Goal: Information Seeking & Learning: Find specific page/section

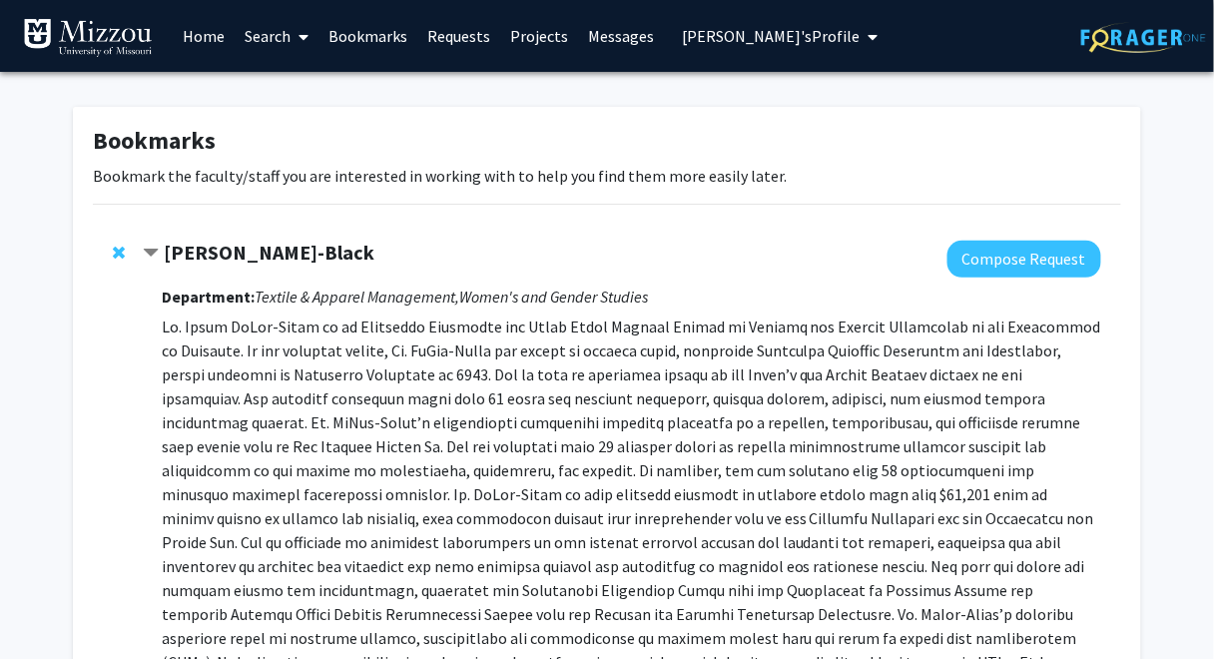
click at [690, 32] on span "[PERSON_NAME]'s Profile" at bounding box center [771, 36] width 178 height 20
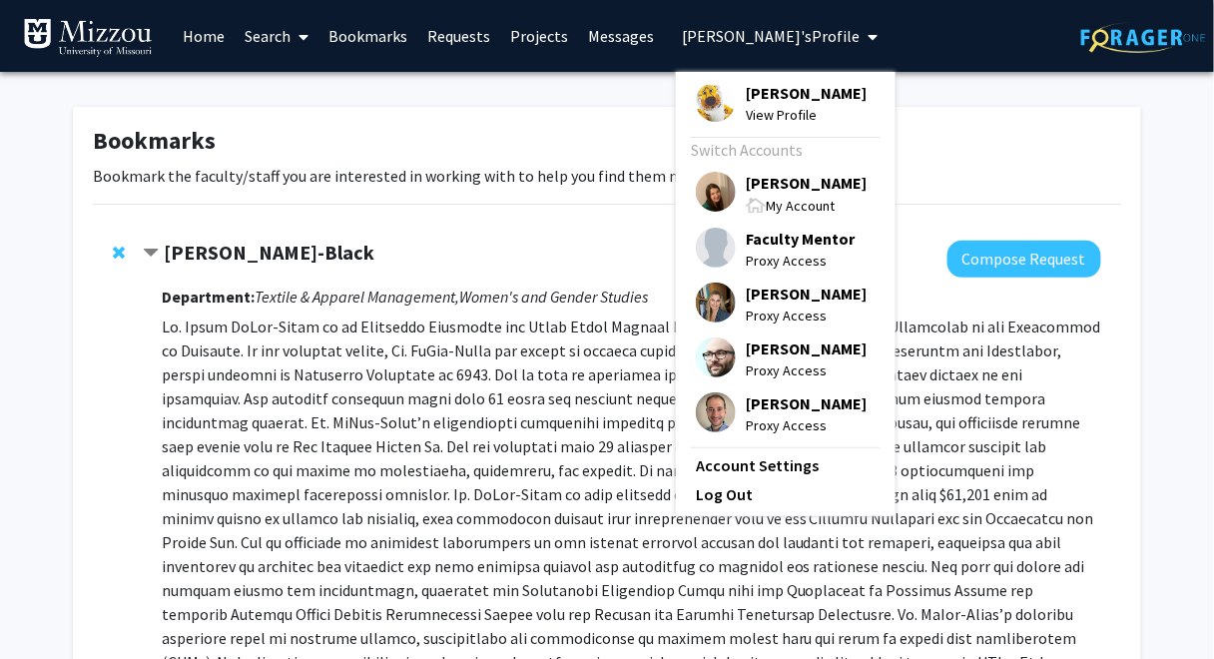
click at [753, 185] on span "[PERSON_NAME]" at bounding box center [806, 183] width 121 height 22
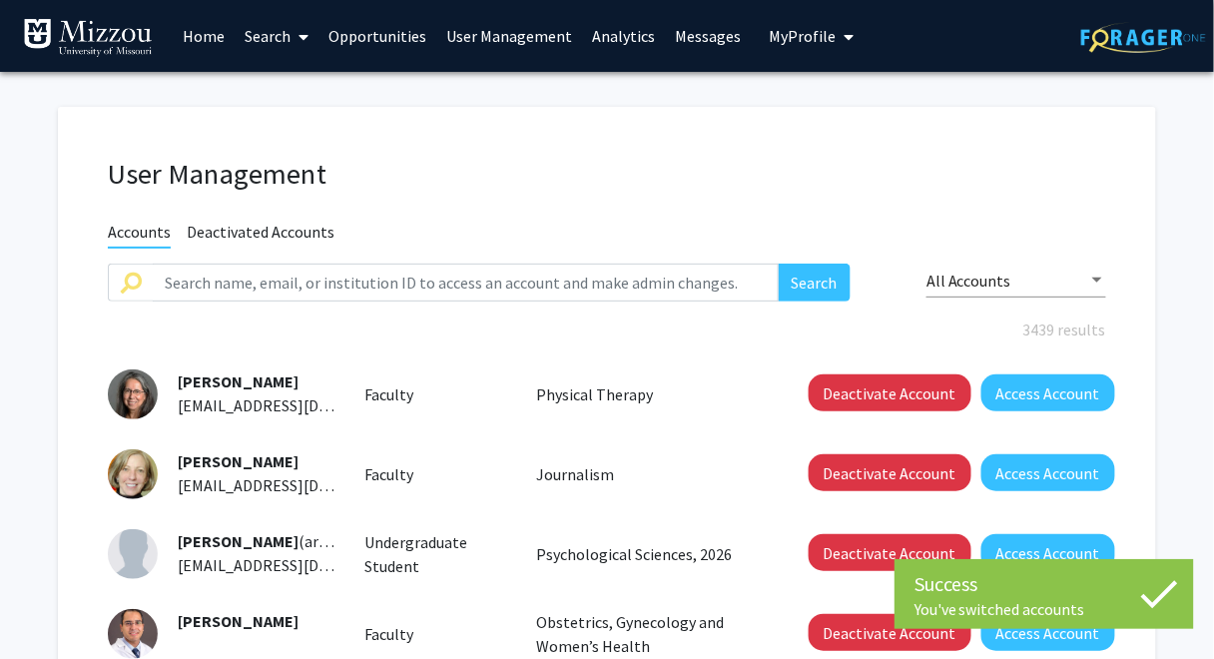
click at [609, 36] on link "Analytics" at bounding box center [623, 36] width 83 height 70
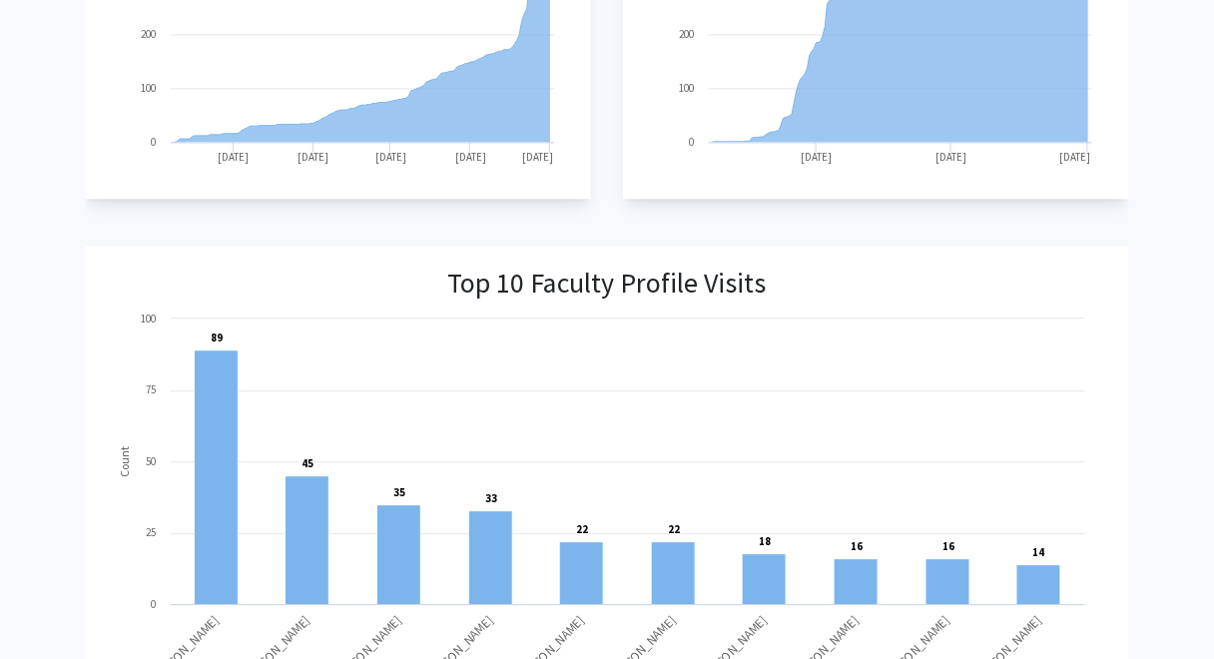
scroll to position [1246, 0]
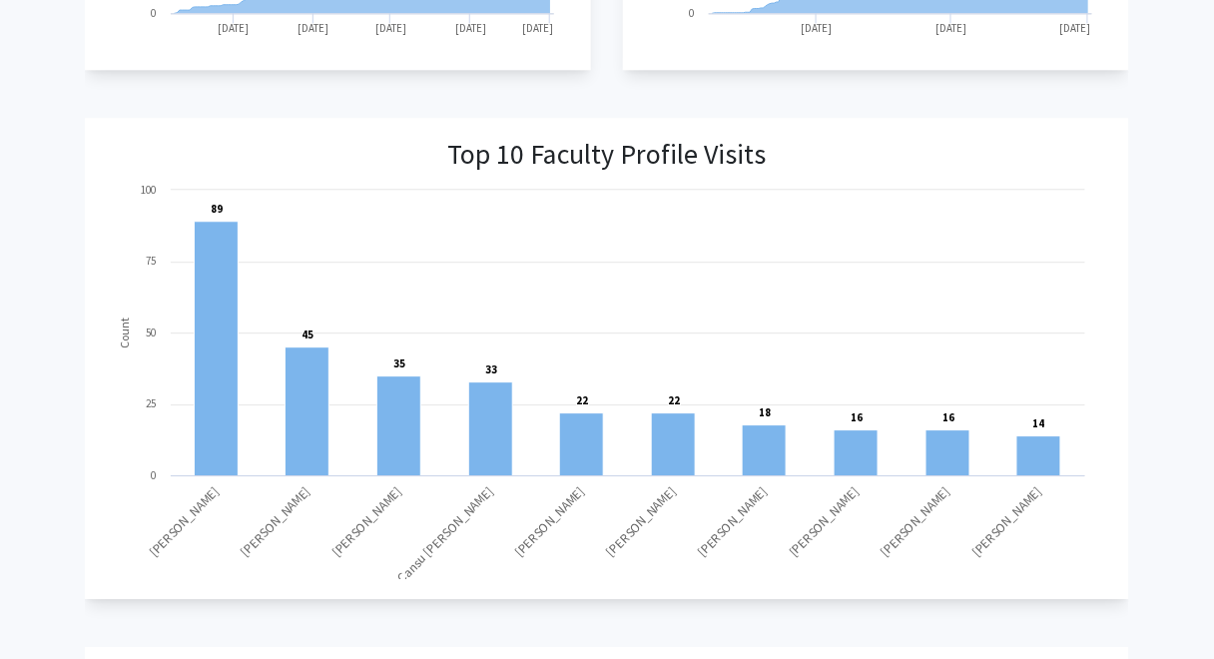
click at [181, 522] on text "[PERSON_NAME]" at bounding box center [184, 521] width 77 height 77
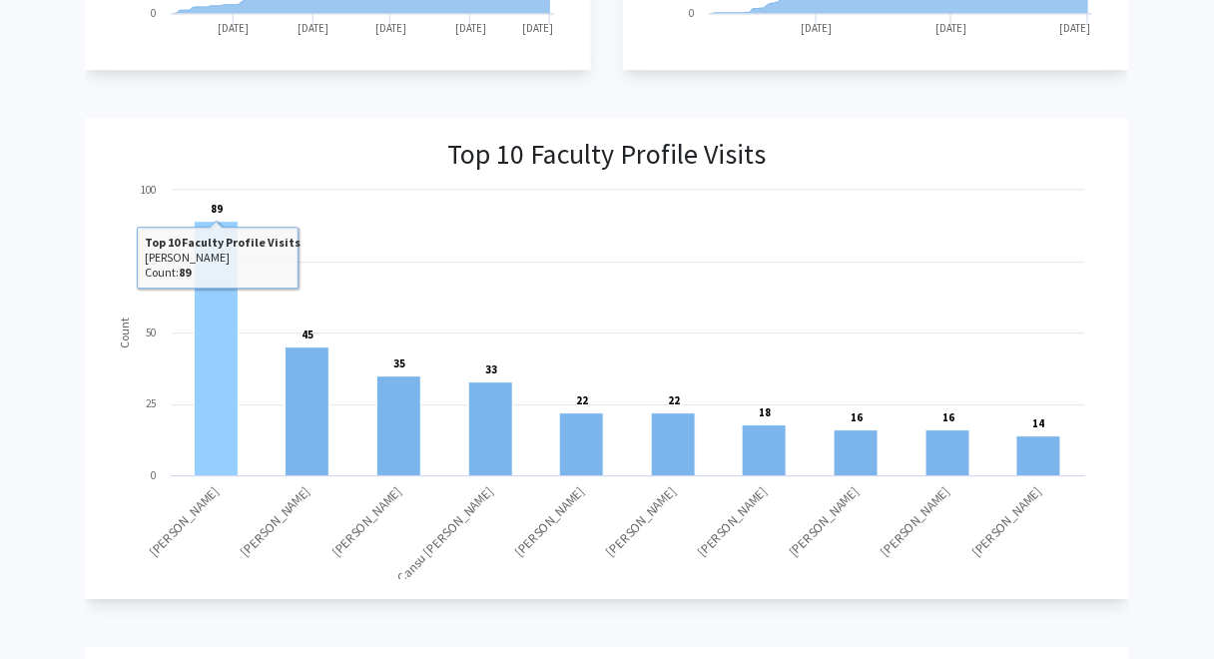
drag, startPoint x: 213, startPoint y: 336, endPoint x: 63, endPoint y: 391, distance: 159.6
click at [63, 391] on div "Overview Student Users Breakdown Faculty Users Breakdown Student-Faculty Intera…" at bounding box center [607, 200] width 1214 height 2751
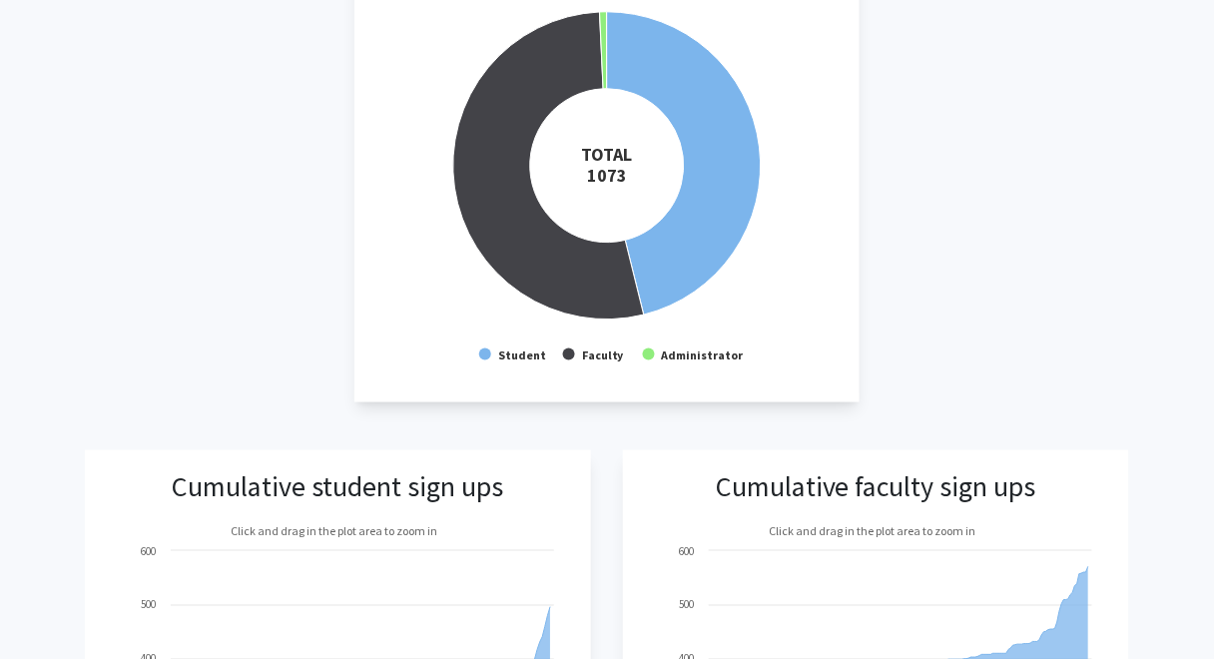
scroll to position [0, 0]
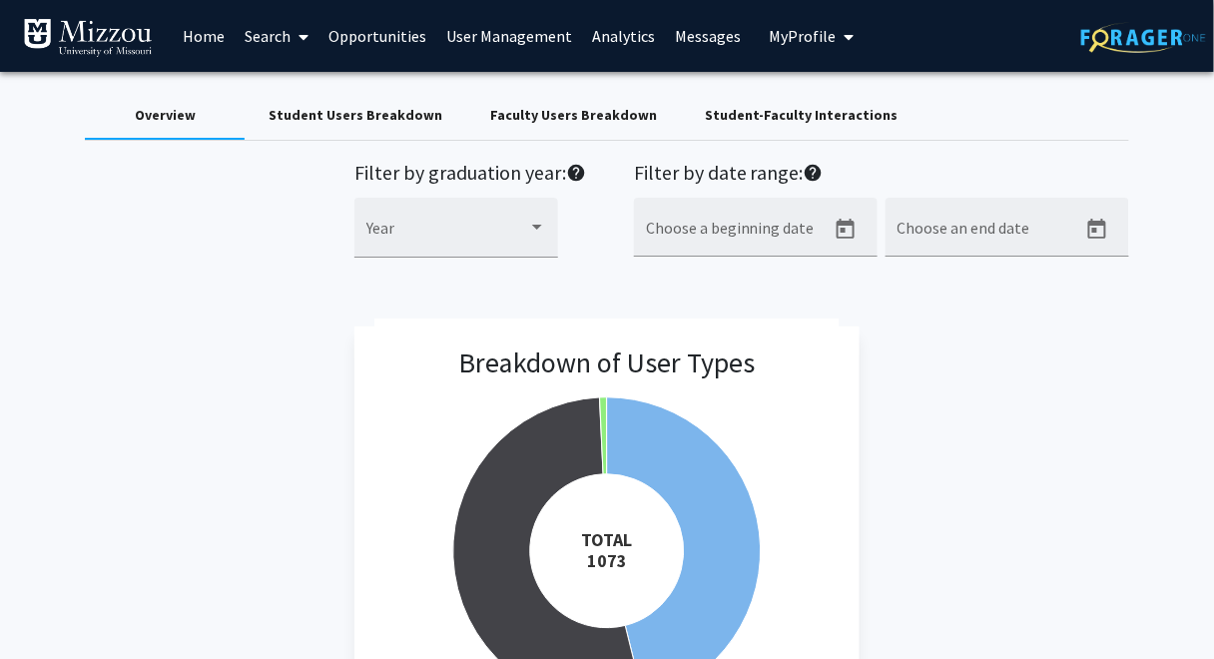
click at [272, 37] on link "Search" at bounding box center [277, 36] width 84 height 70
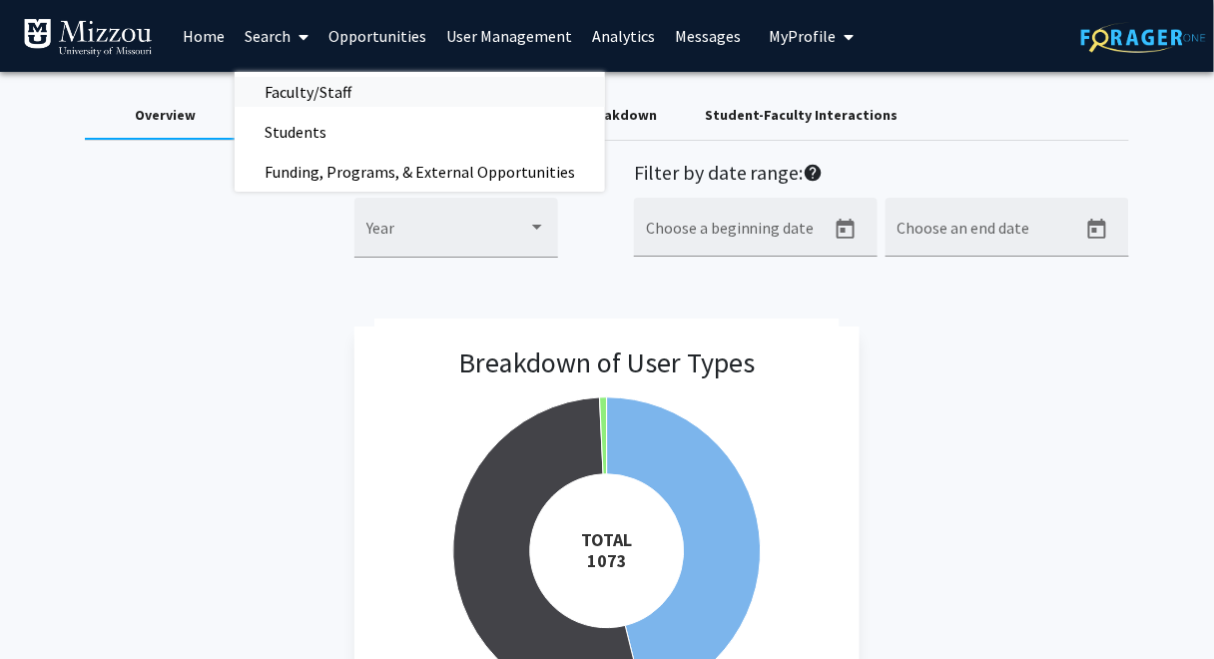
click at [301, 91] on span "Faculty/Staff" at bounding box center [308, 92] width 147 height 40
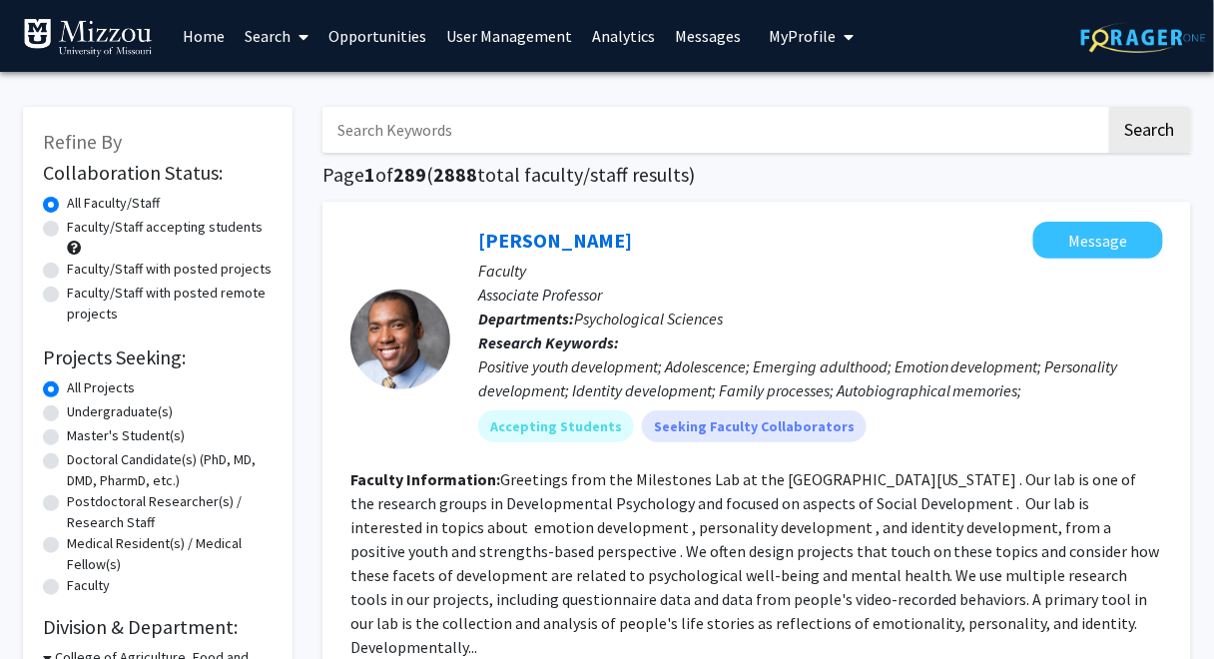
click at [367, 131] on input "Search Keywords" at bounding box center [715, 130] width 784 height 46
type input "[PERSON_NAME]"
click at [1110, 107] on button "Search" at bounding box center [1151, 130] width 82 height 46
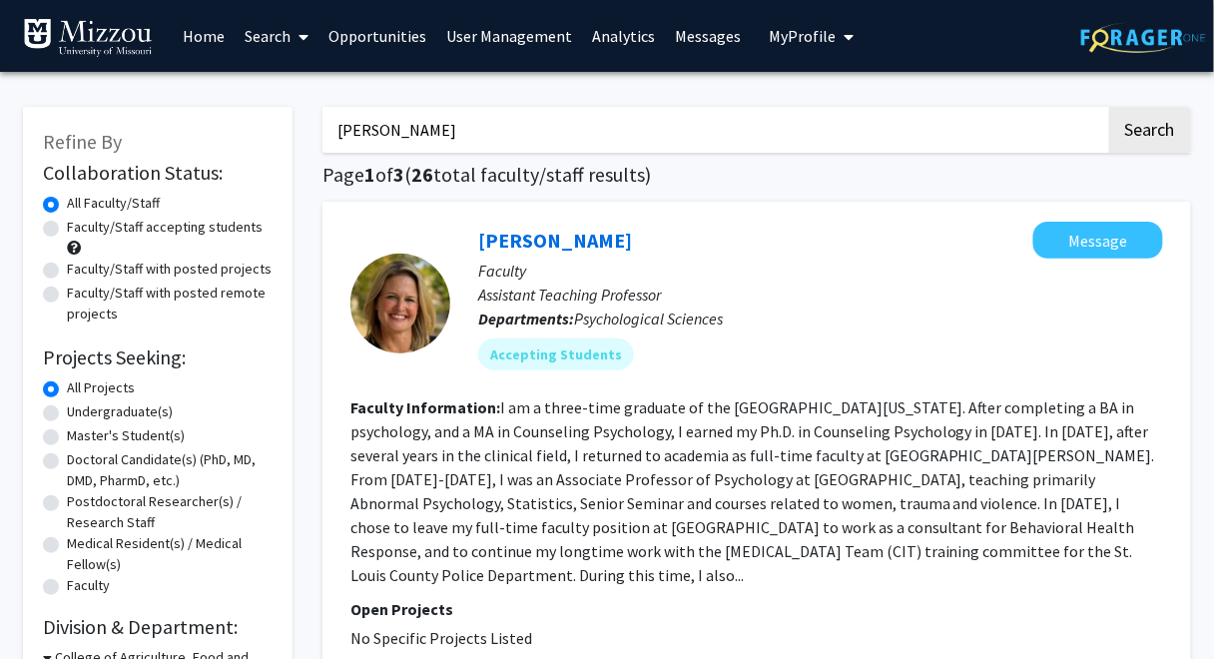
click at [608, 43] on link "Analytics" at bounding box center [623, 36] width 83 height 70
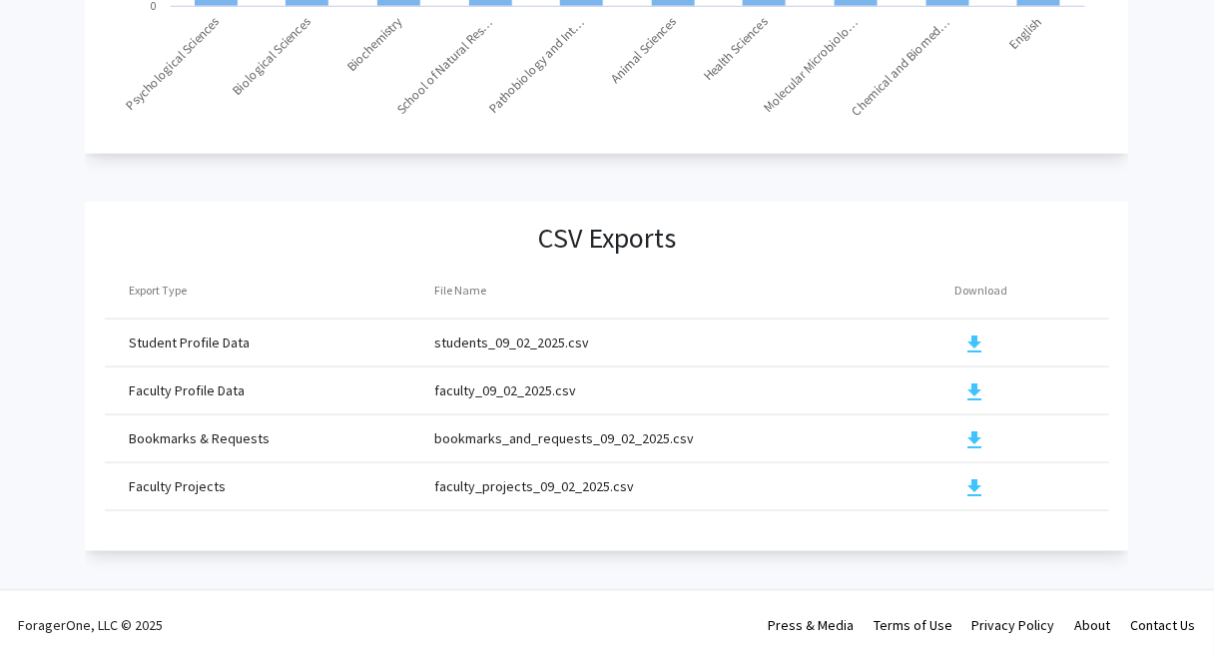
scroll to position [2233, 0]
click at [974, 379] on mat-icon "download" at bounding box center [976, 391] width 24 height 24
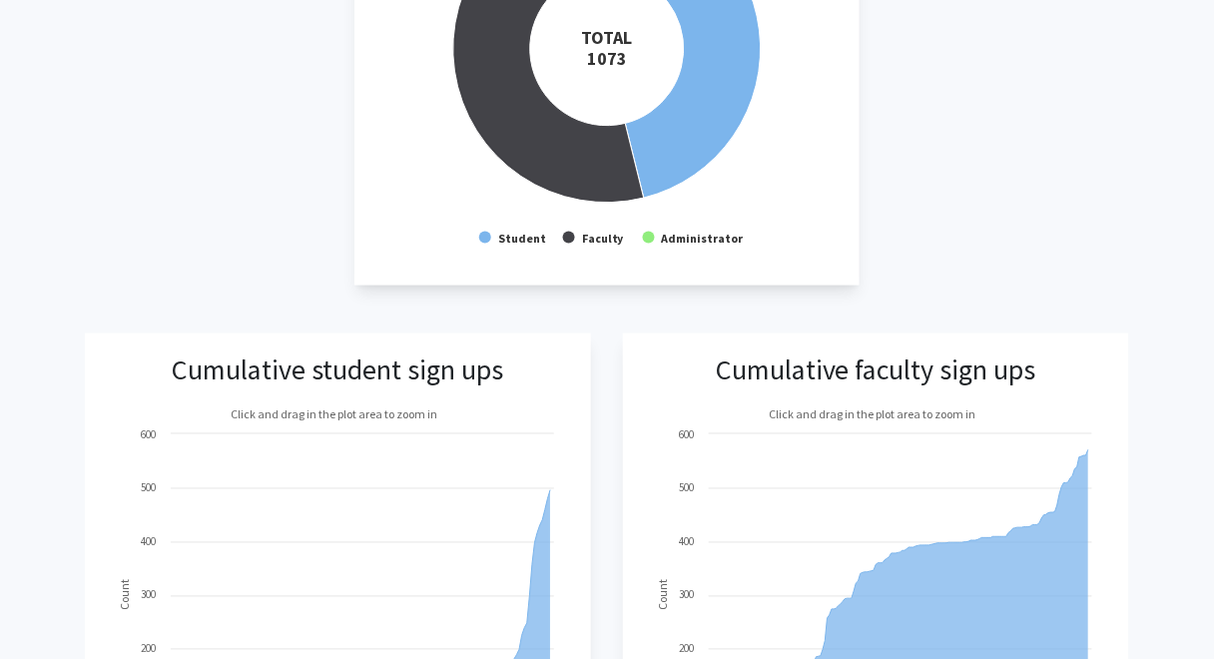
scroll to position [0, 0]
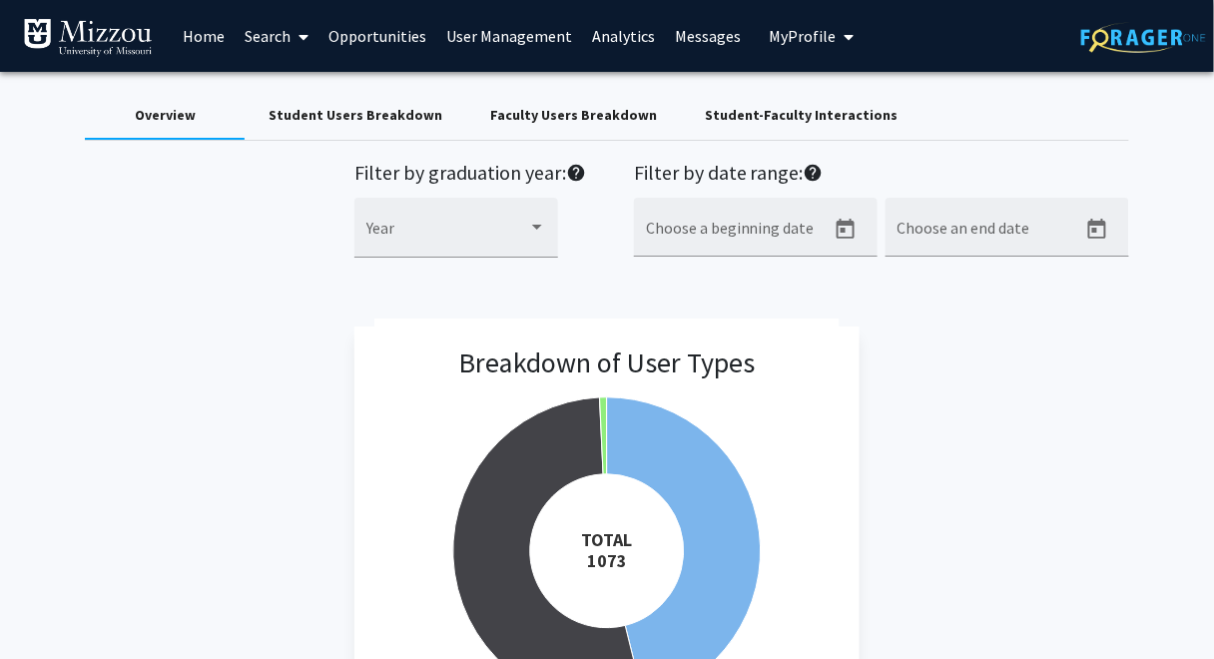
click at [772, 37] on span "My Profile" at bounding box center [802, 36] width 67 height 20
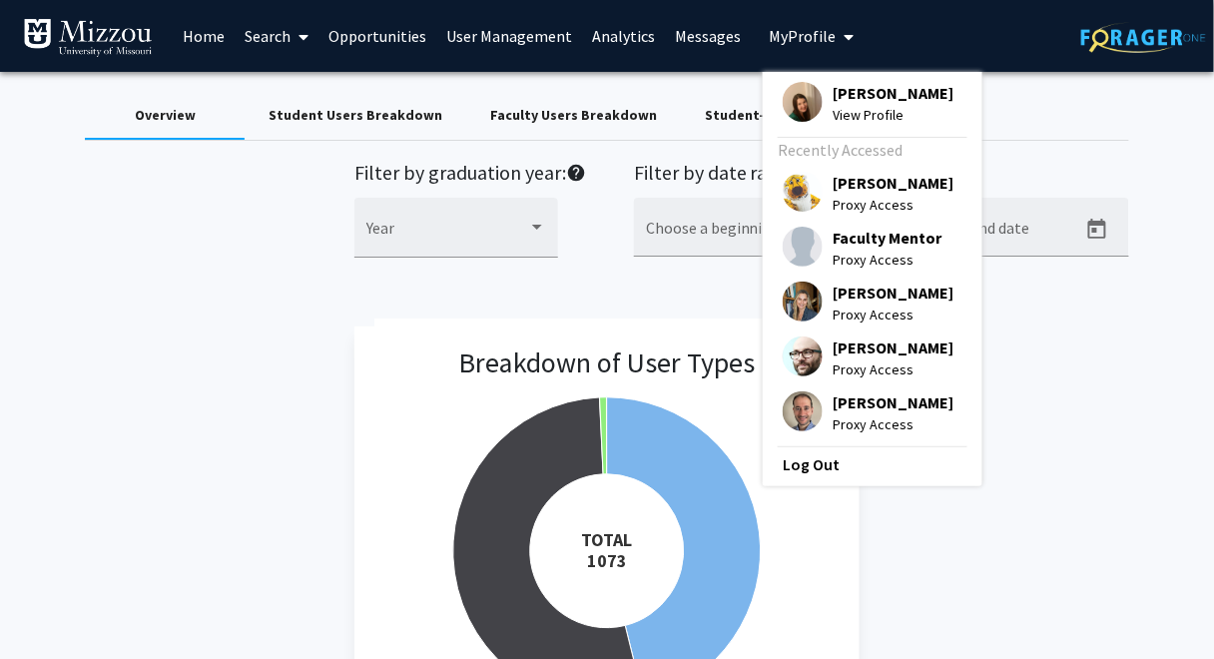
click at [834, 100] on span "[PERSON_NAME]" at bounding box center [893, 93] width 121 height 22
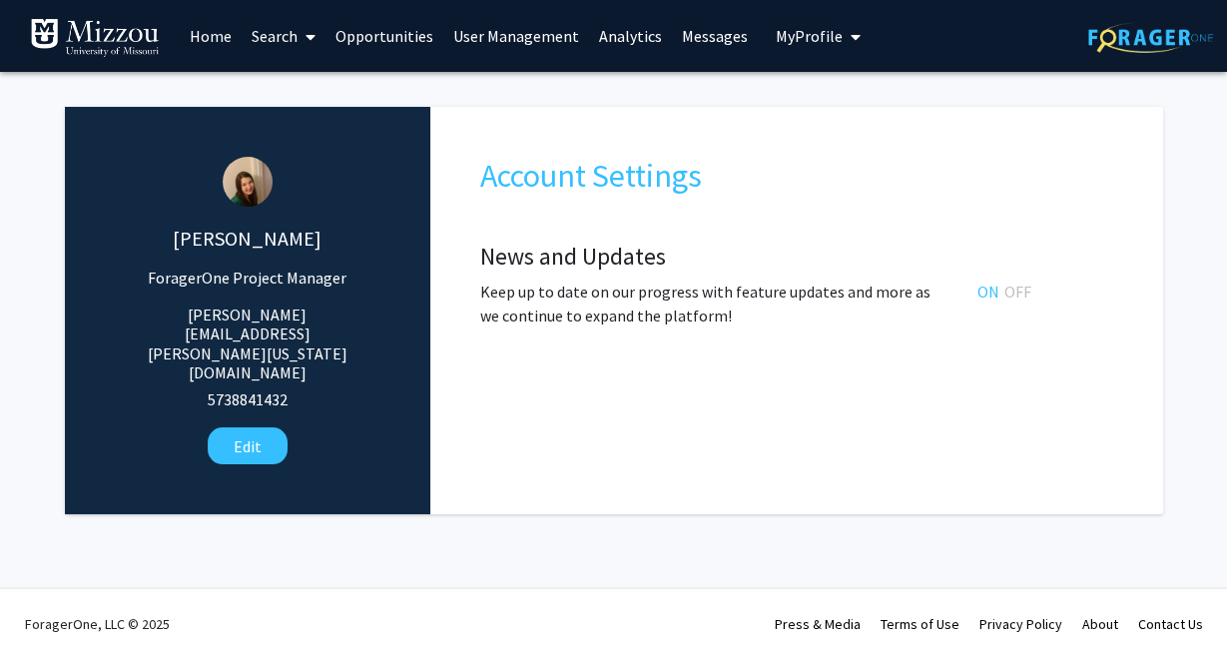
click at [510, 38] on link "User Management" at bounding box center [516, 36] width 146 height 70
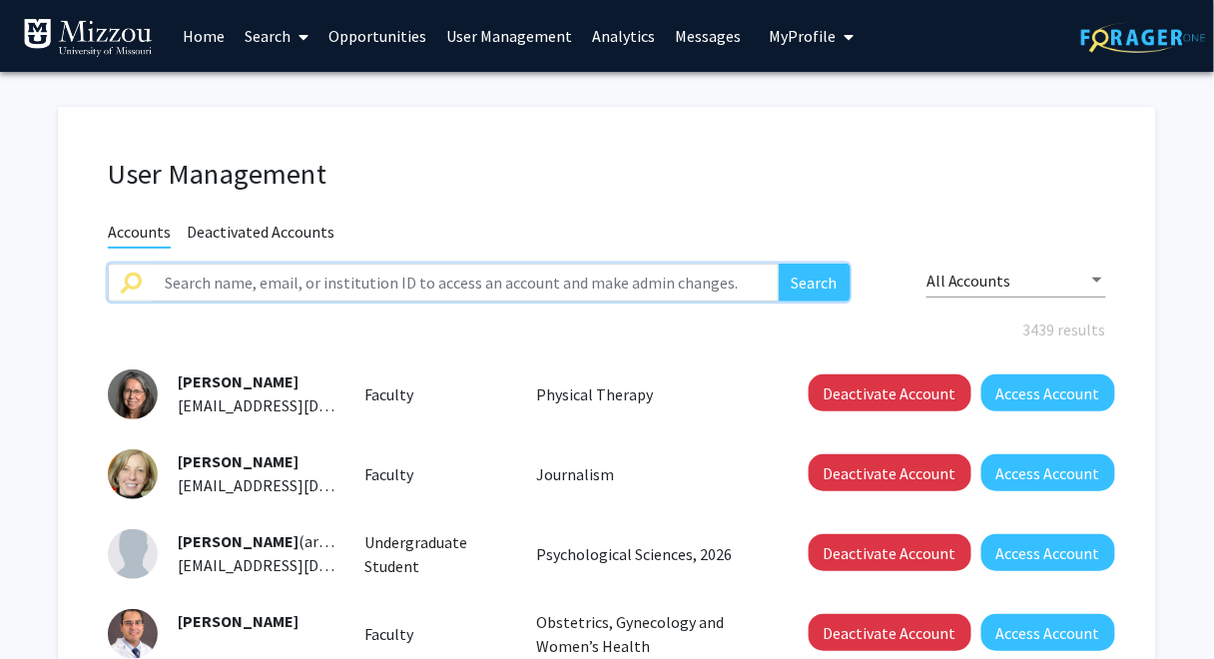
click at [428, 290] on input "text" at bounding box center [466, 283] width 626 height 38
type input "[PERSON_NAME]"
click at [779, 264] on button "Search" at bounding box center [815, 283] width 72 height 38
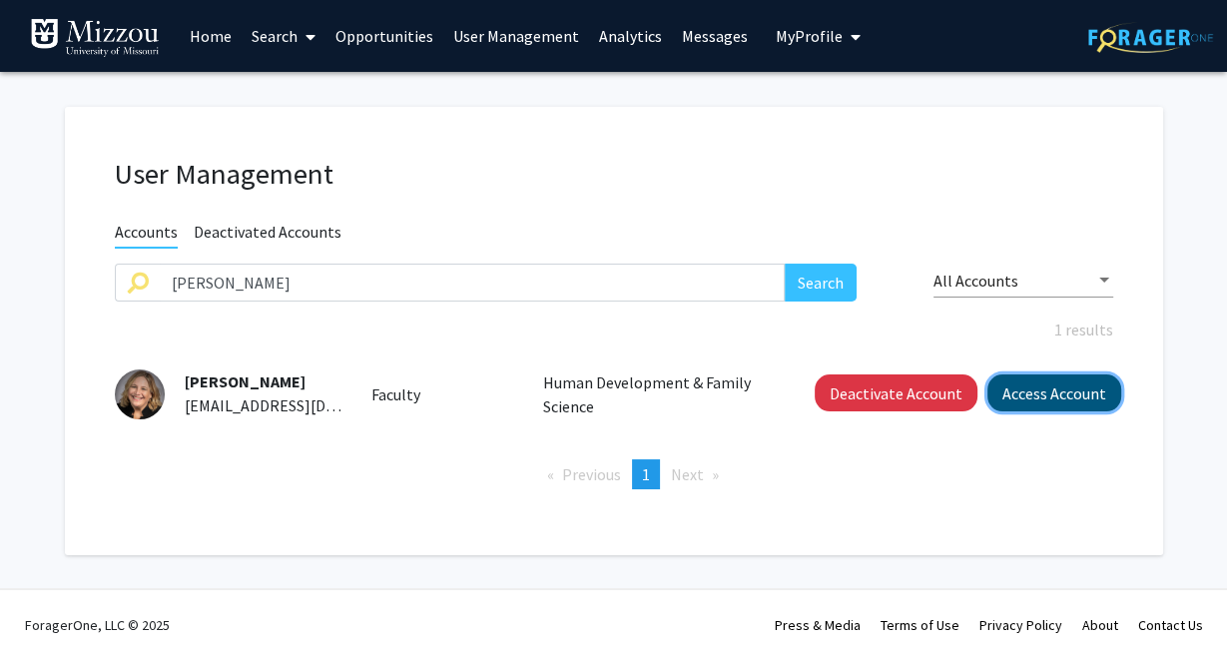
click at [1014, 394] on button "Access Account" at bounding box center [1055, 393] width 134 height 37
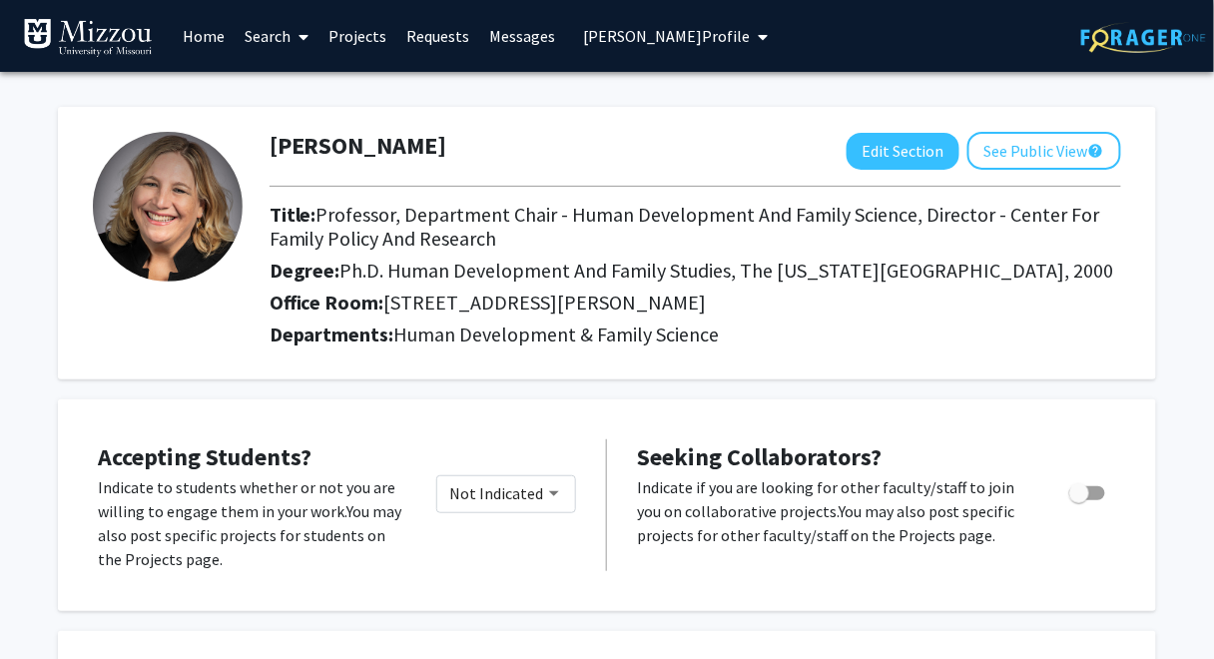
click at [663, 40] on span "[PERSON_NAME] Profile" at bounding box center [666, 36] width 167 height 20
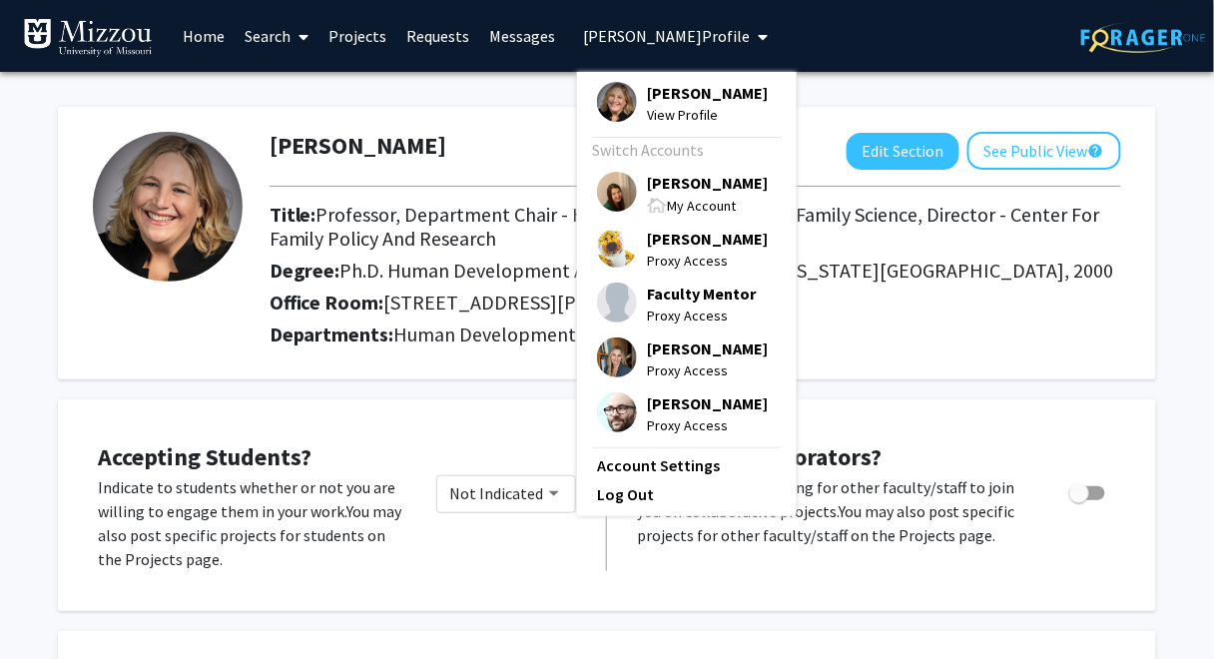
click at [674, 183] on span "[PERSON_NAME]" at bounding box center [707, 183] width 121 height 22
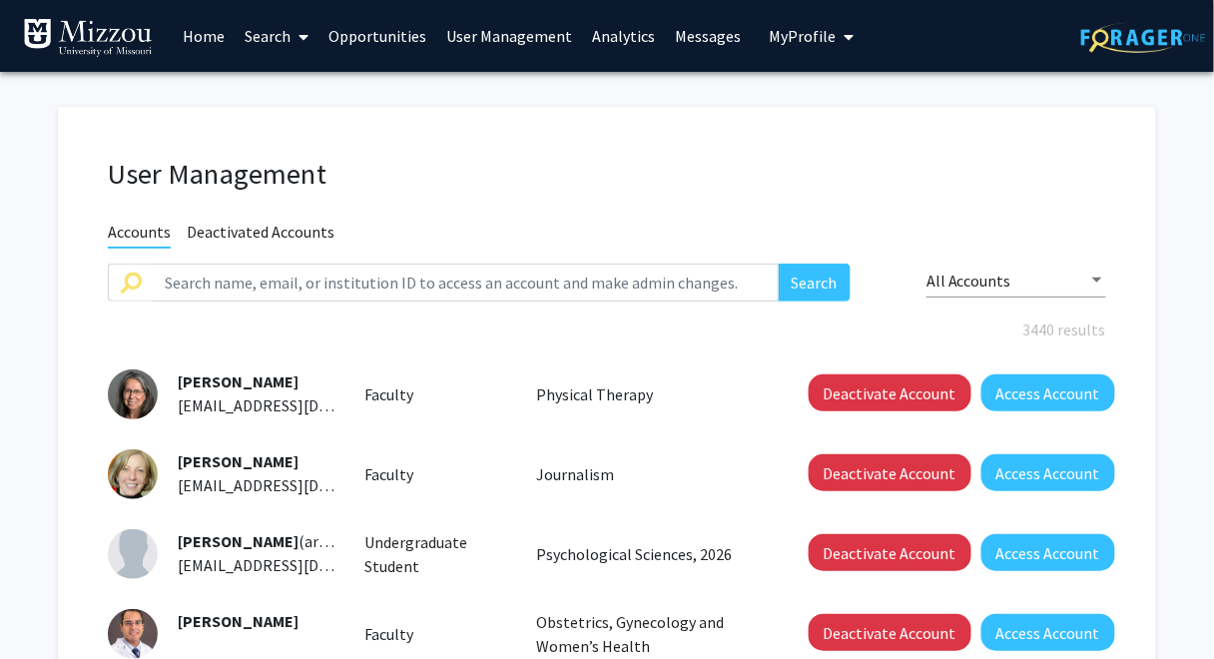
click at [271, 35] on link "Search" at bounding box center [277, 36] width 84 height 70
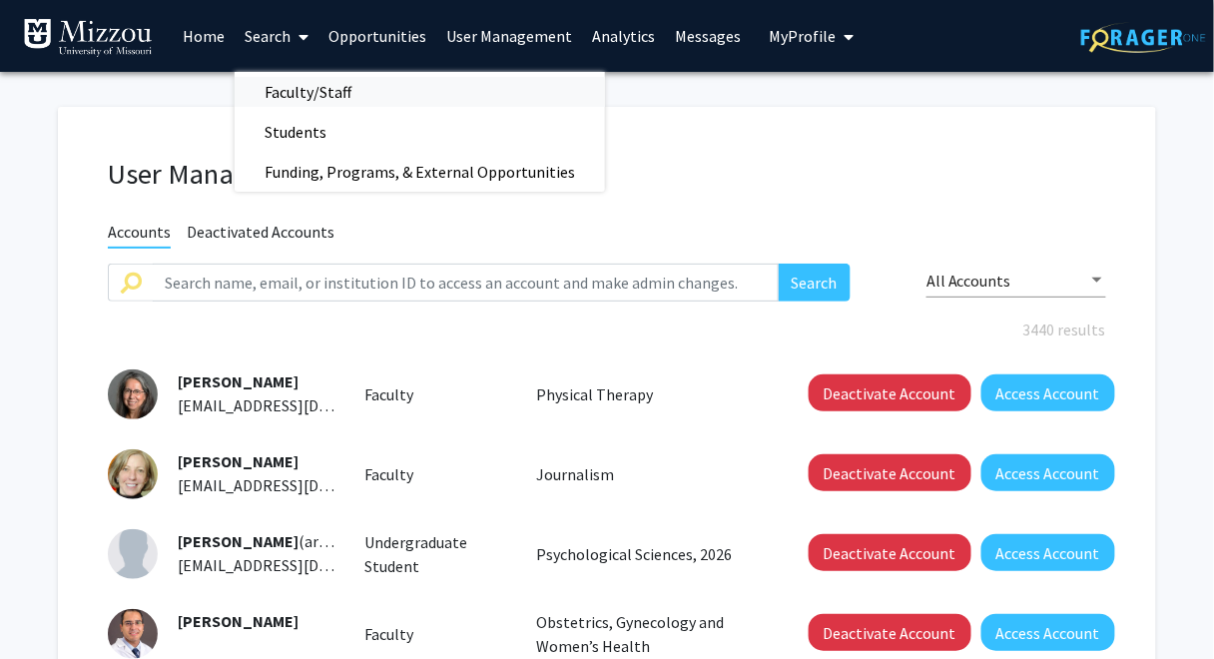
click at [296, 94] on span "Faculty/Staff" at bounding box center [308, 92] width 147 height 40
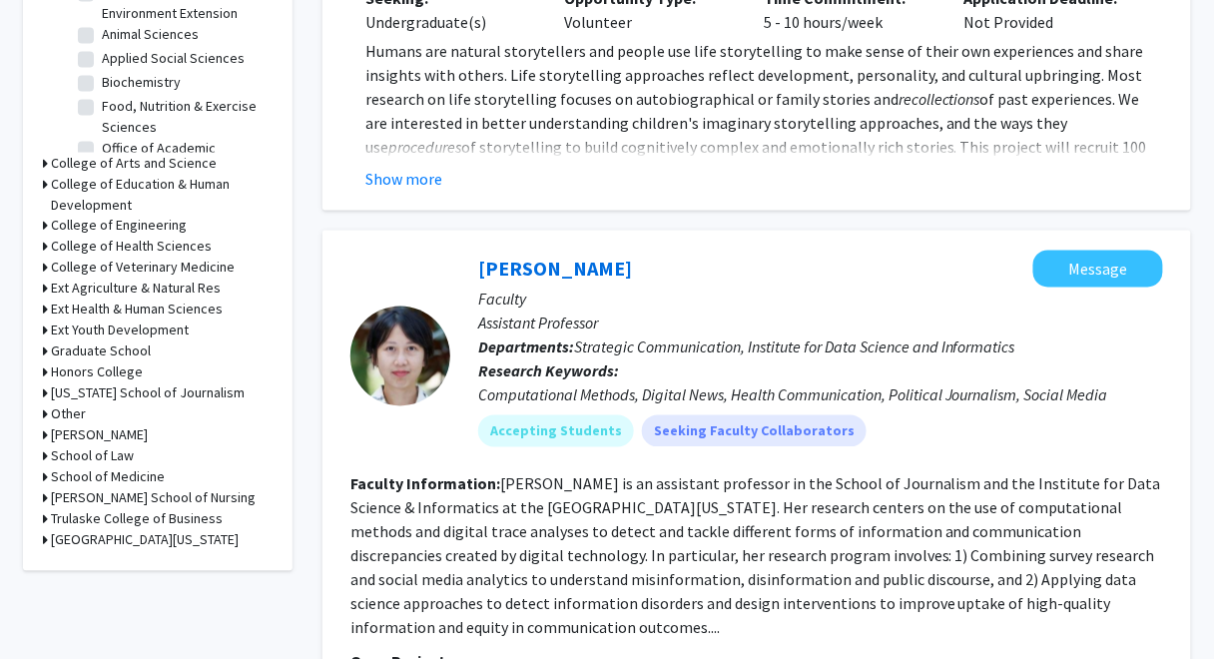
scroll to position [717, 0]
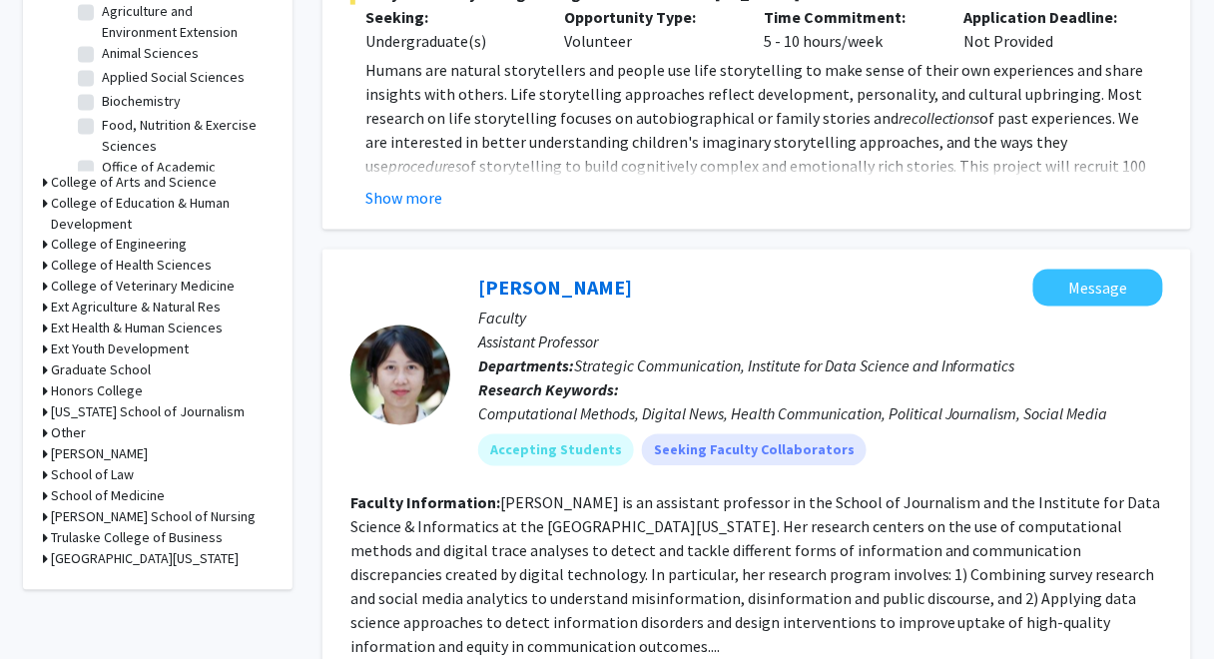
click at [47, 202] on icon at bounding box center [45, 203] width 5 height 21
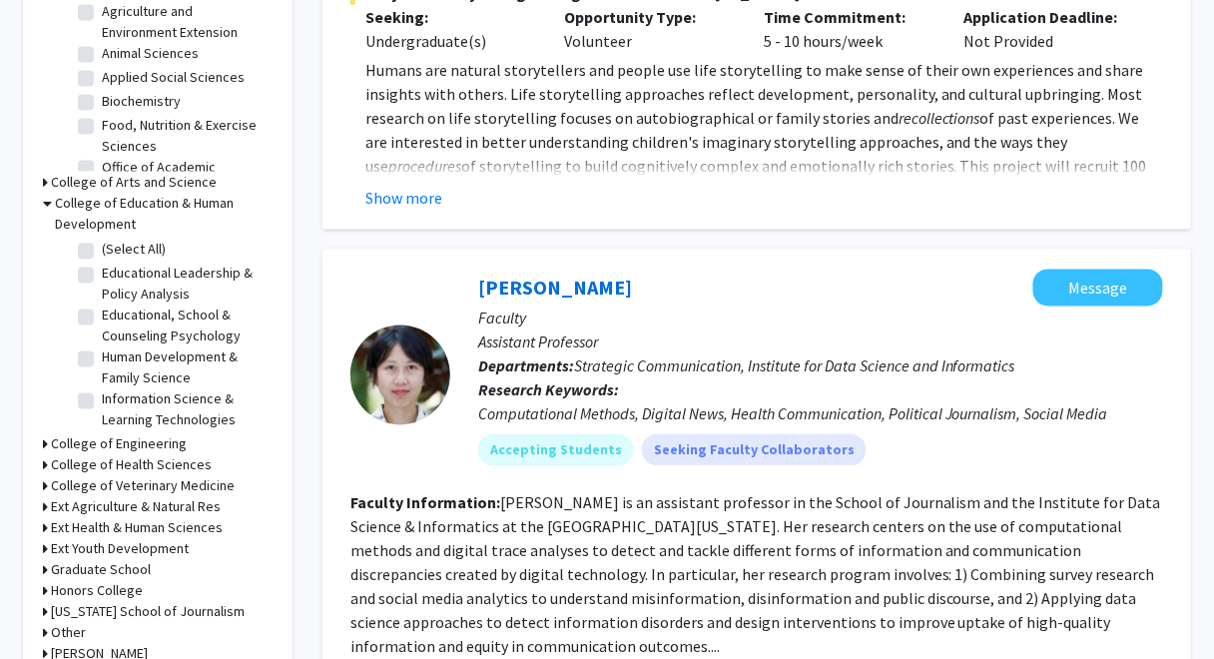
click at [102, 361] on label "Human Development & Family Science" at bounding box center [185, 369] width 166 height 42
click at [102, 361] on input "Human Development & Family Science" at bounding box center [108, 354] width 13 height 13
checkbox input "true"
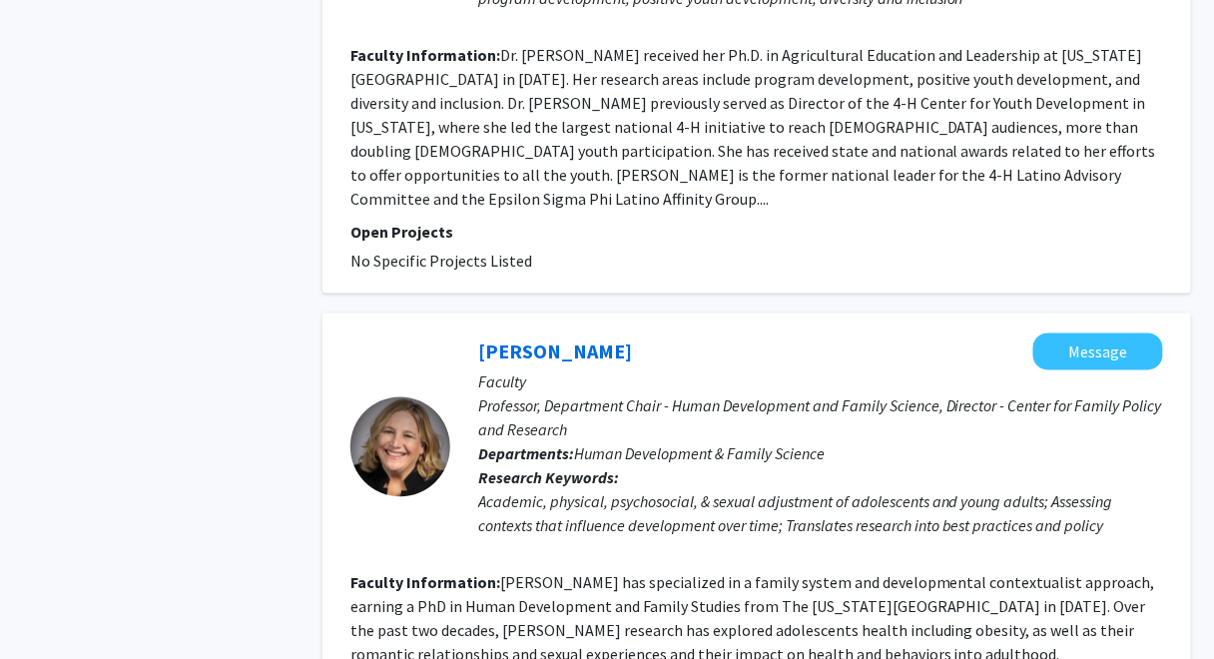
scroll to position [4685, 0]
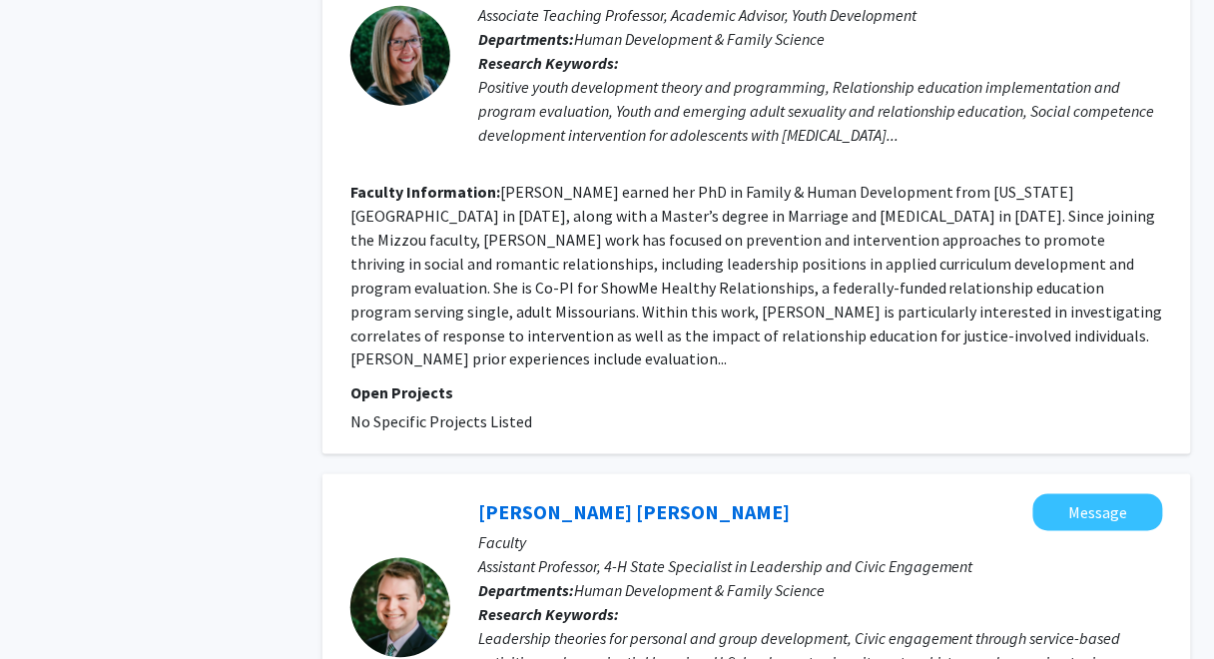
scroll to position [4715, 0]
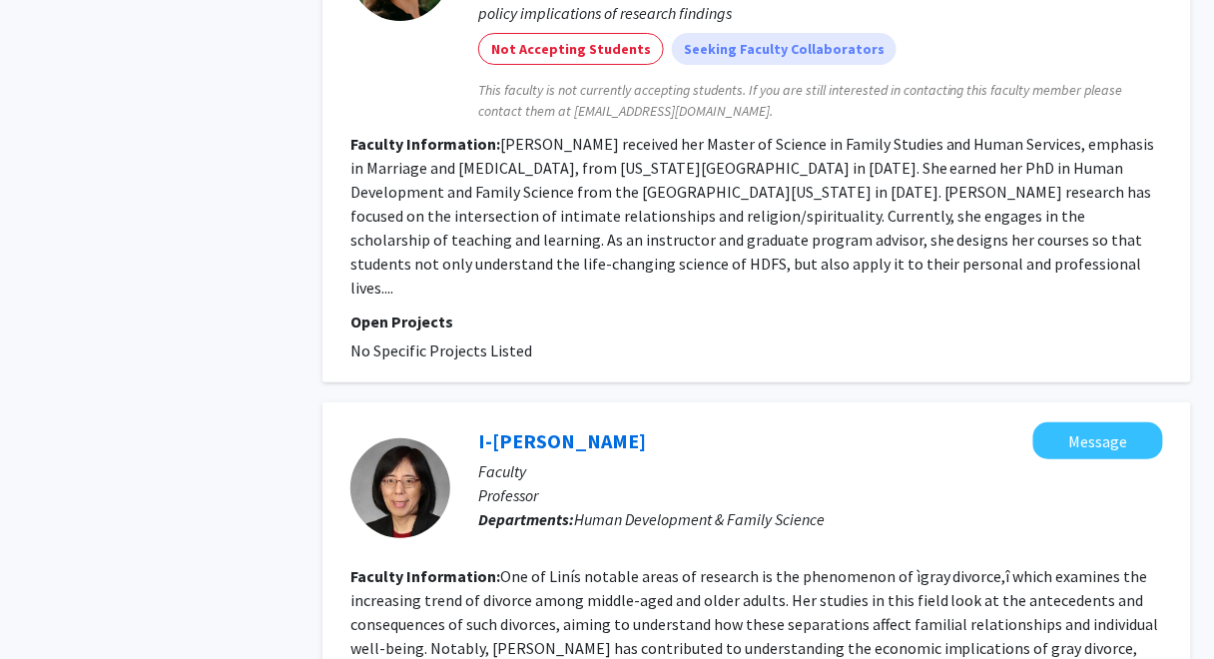
scroll to position [1639, 0]
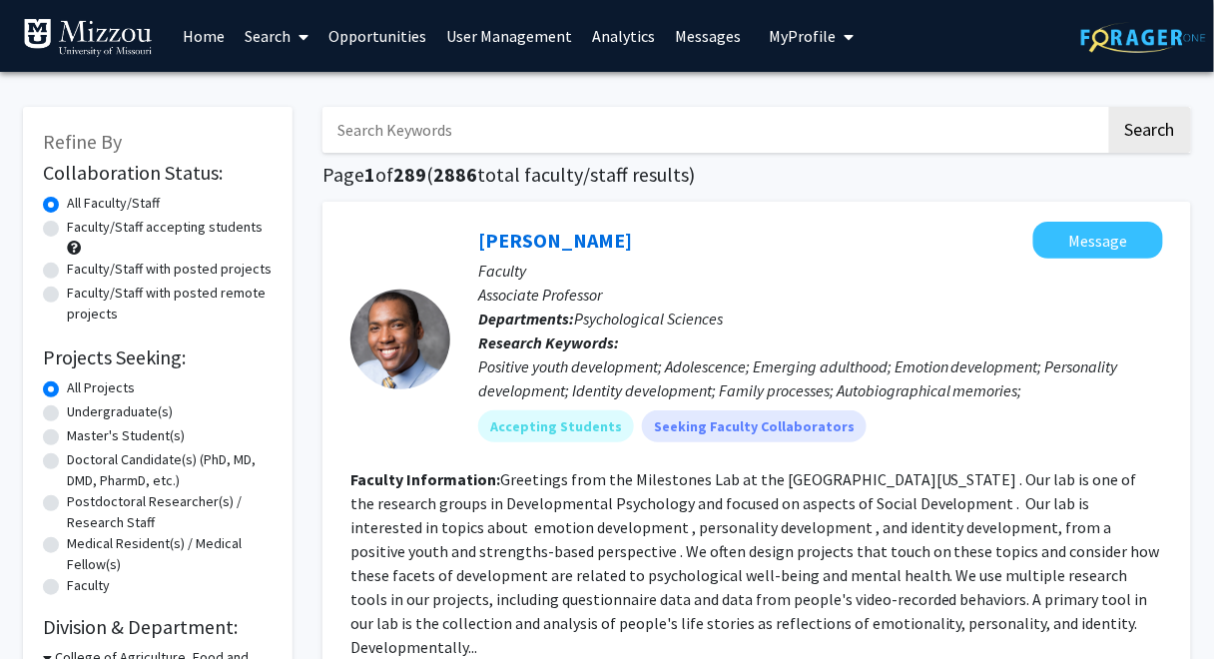
click at [769, 41] on span "My Profile" at bounding box center [802, 36] width 67 height 20
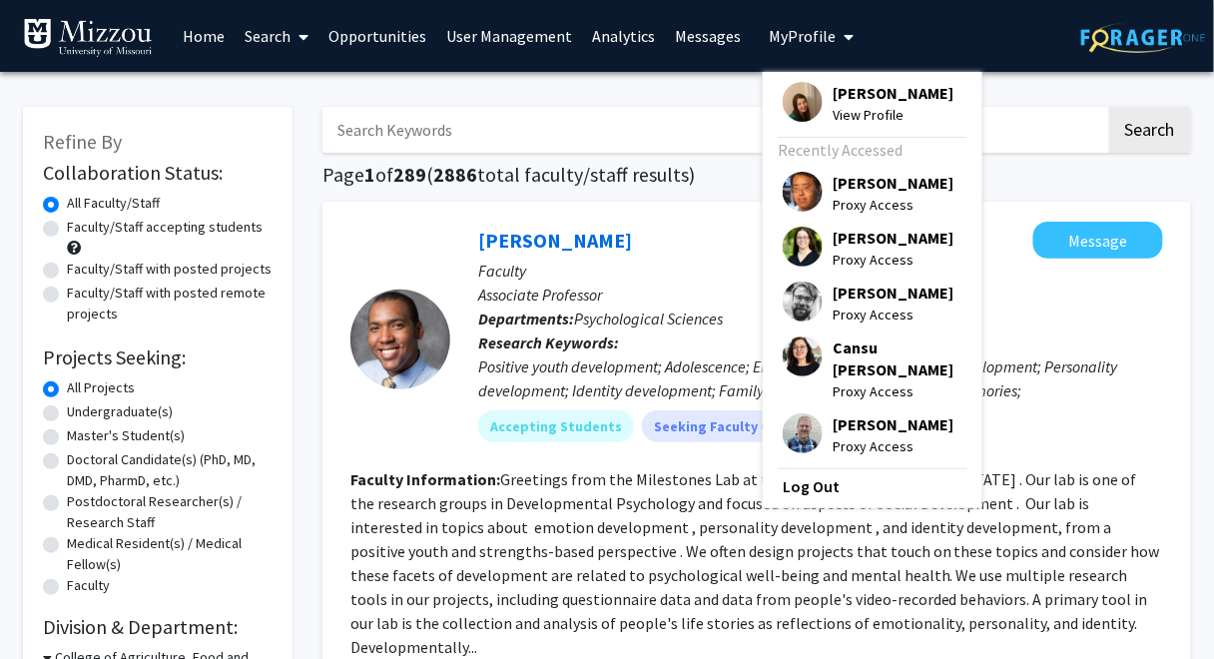
click at [845, 94] on span "[PERSON_NAME]" at bounding box center [893, 93] width 121 height 22
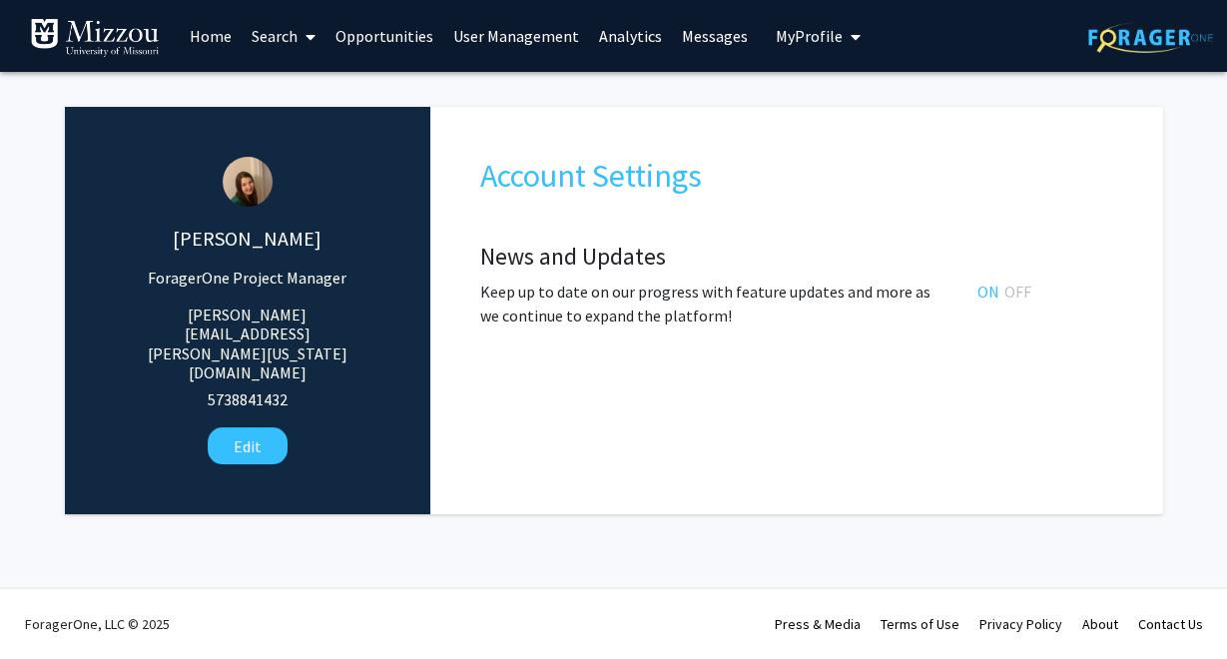
click at [272, 36] on link "Search" at bounding box center [284, 36] width 84 height 70
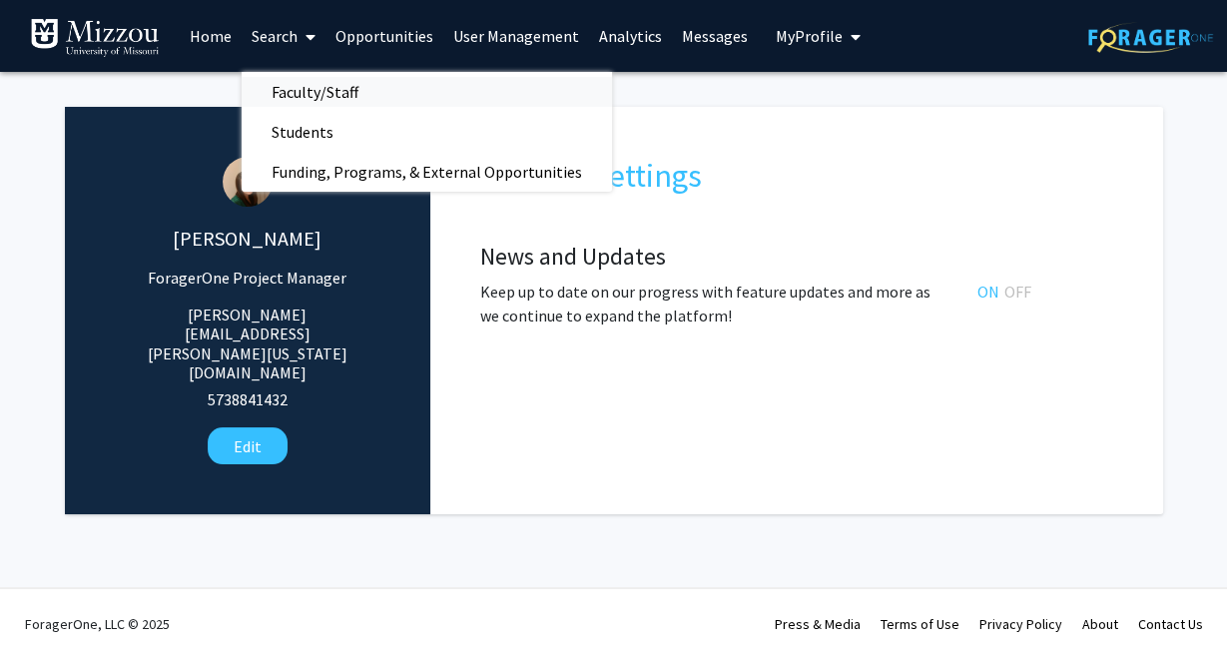
click at [289, 90] on span "Faculty/Staff" at bounding box center [315, 92] width 147 height 40
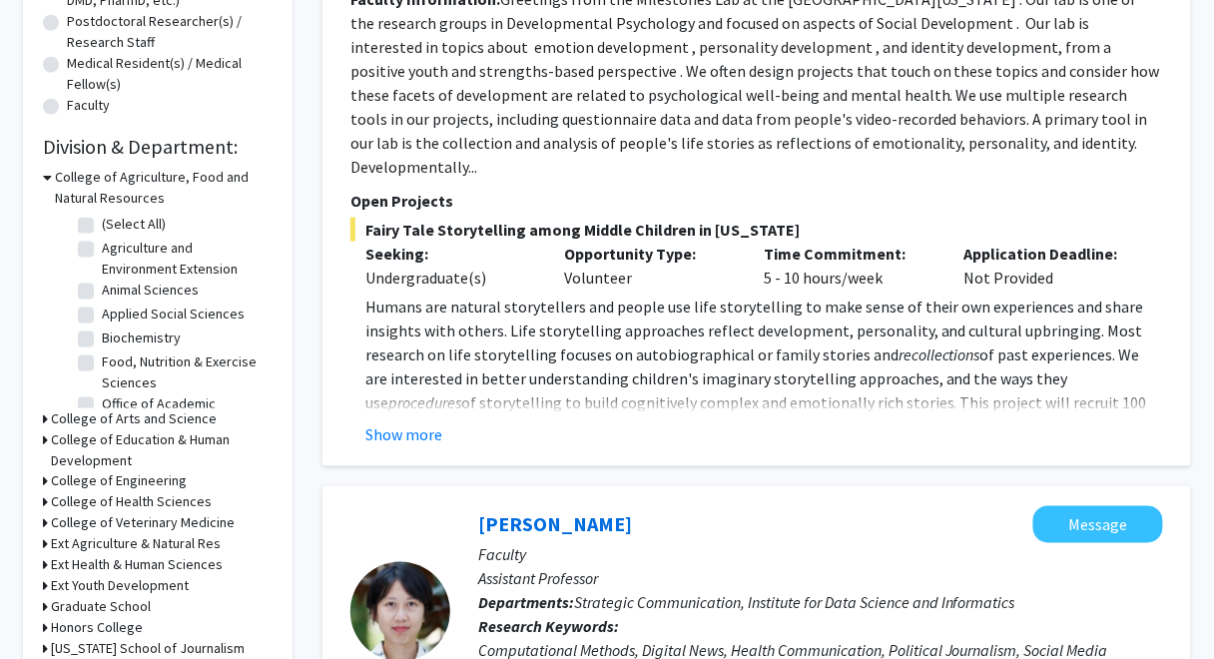
scroll to position [490, 0]
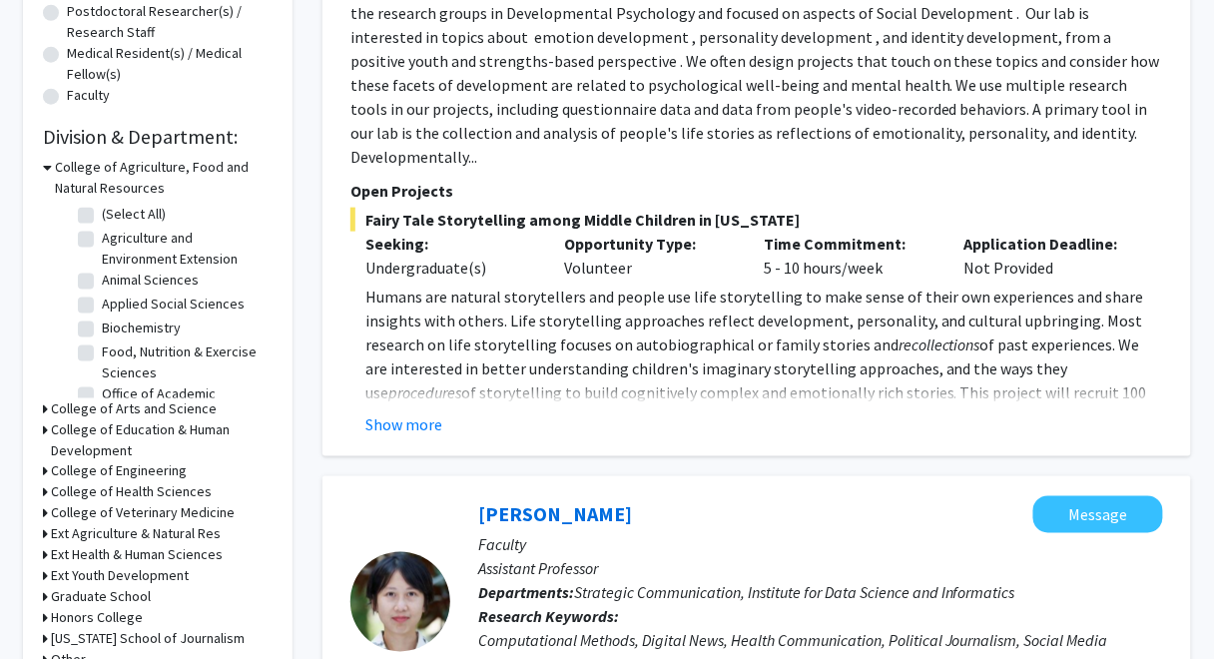
click at [50, 164] on icon at bounding box center [47, 167] width 9 height 21
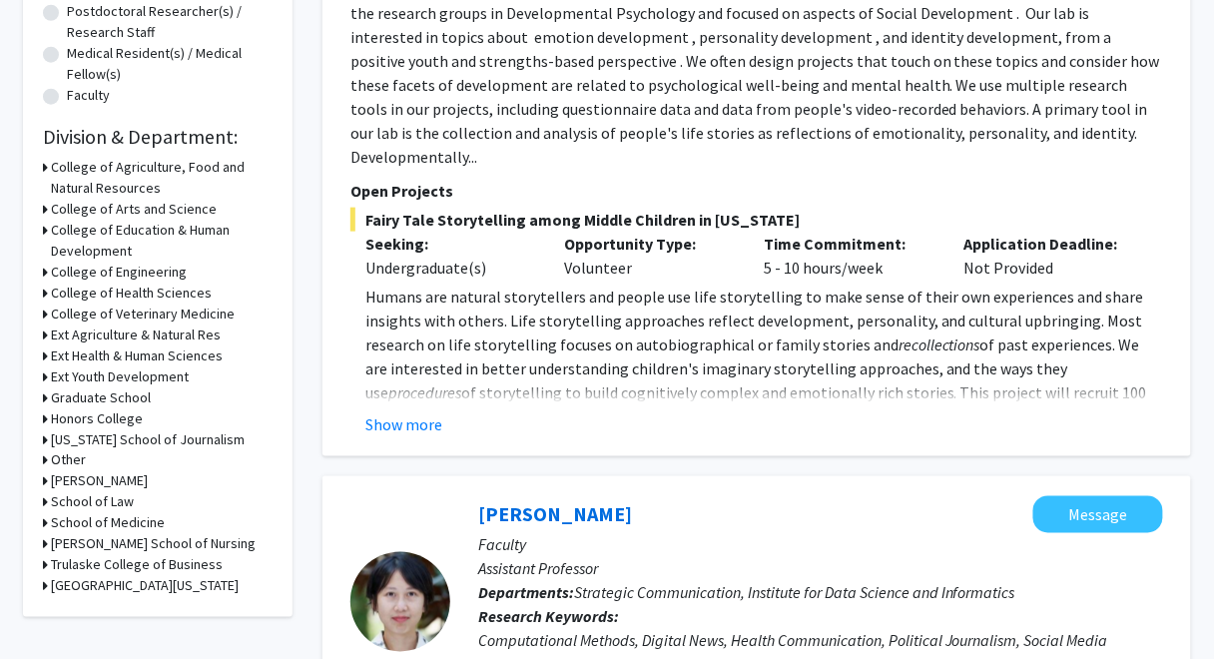
click at [42, 227] on div "Refine By Collaboration Status: Collaboration Status All Faculty/Staff Collabor…" at bounding box center [158, 116] width 270 height 1001
click at [45, 229] on icon at bounding box center [45, 230] width 5 height 21
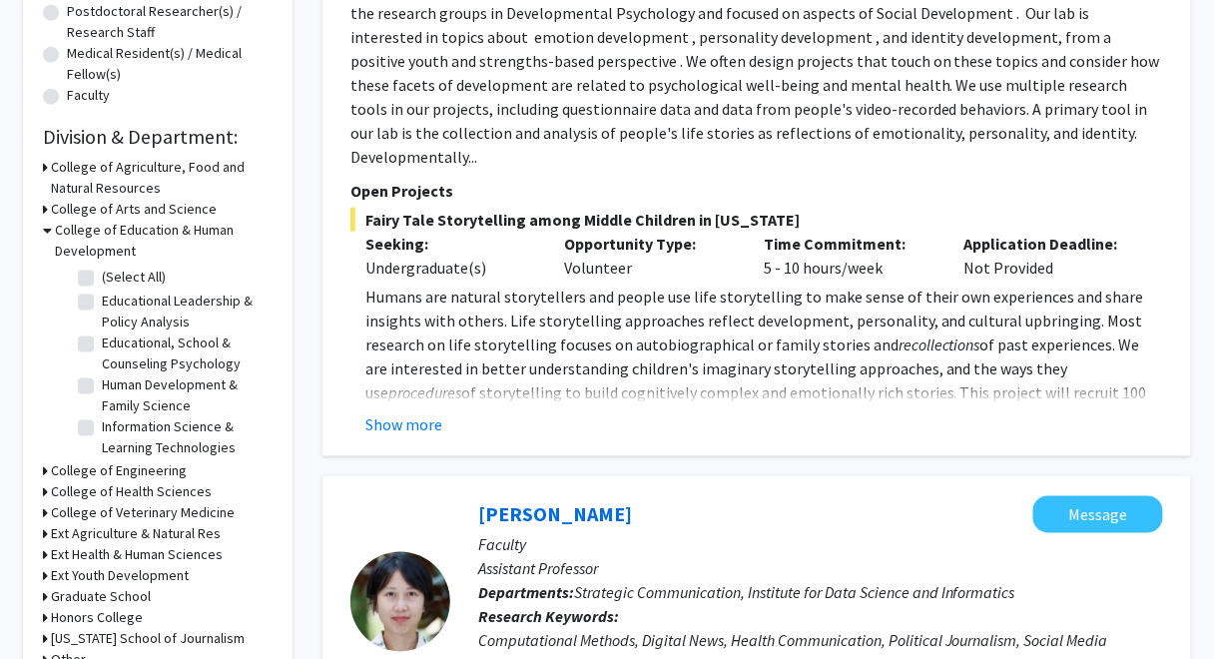
click at [102, 386] on label "Human Development & Family Science" at bounding box center [185, 396] width 166 height 42
click at [102, 386] on input "Human Development & Family Science" at bounding box center [108, 381] width 13 height 13
checkbox input "true"
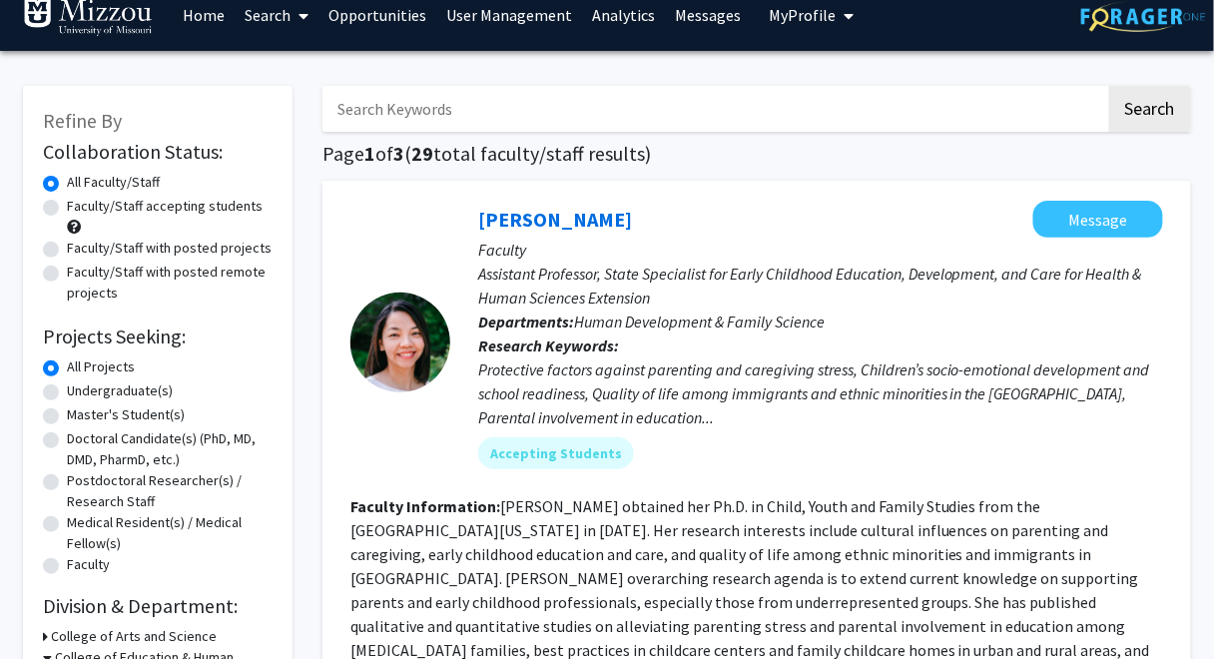
scroll to position [32, 0]
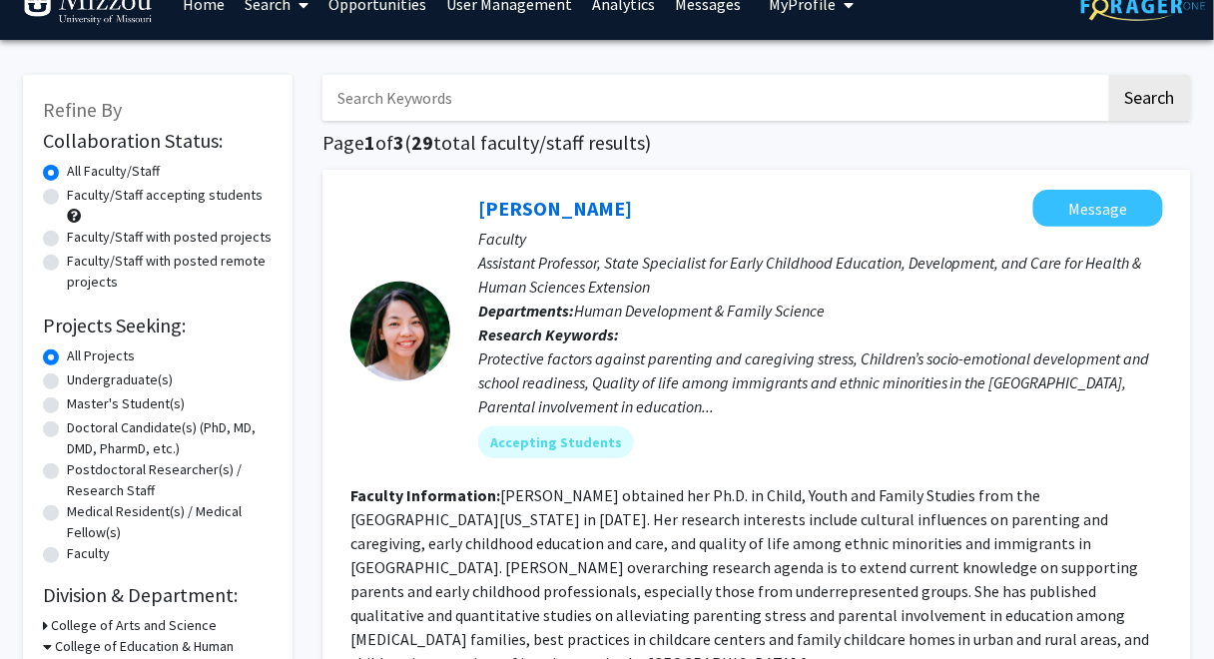
click at [607, 5] on link "Analytics" at bounding box center [623, 4] width 83 height 70
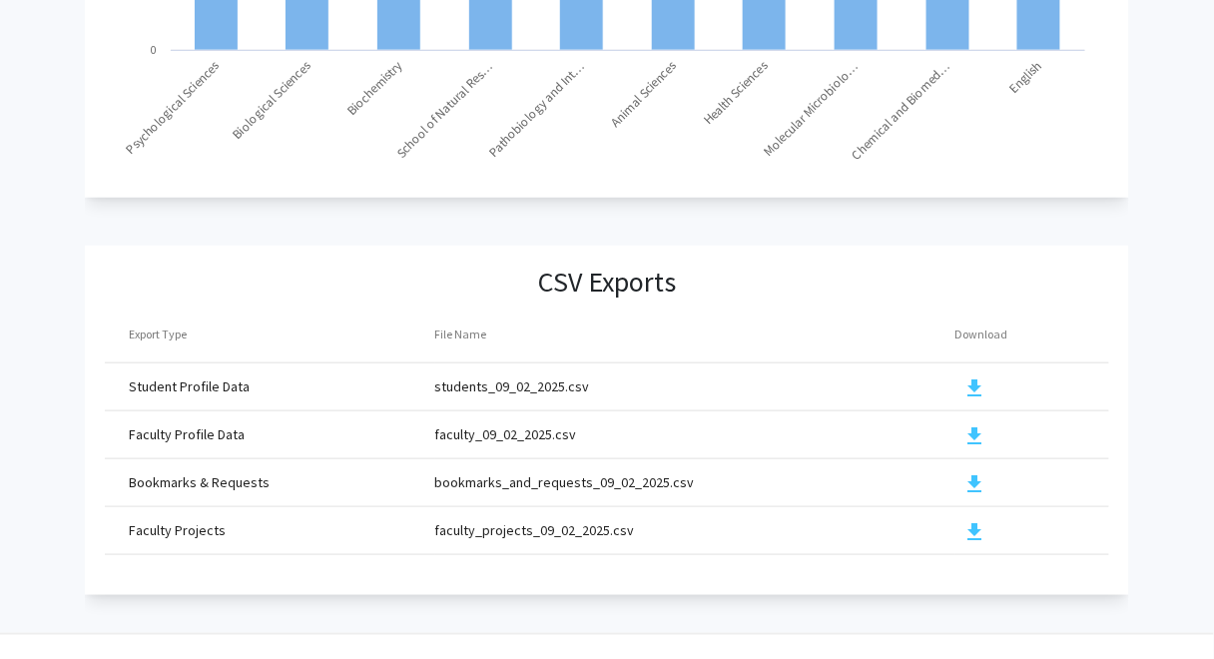
scroll to position [2233, 0]
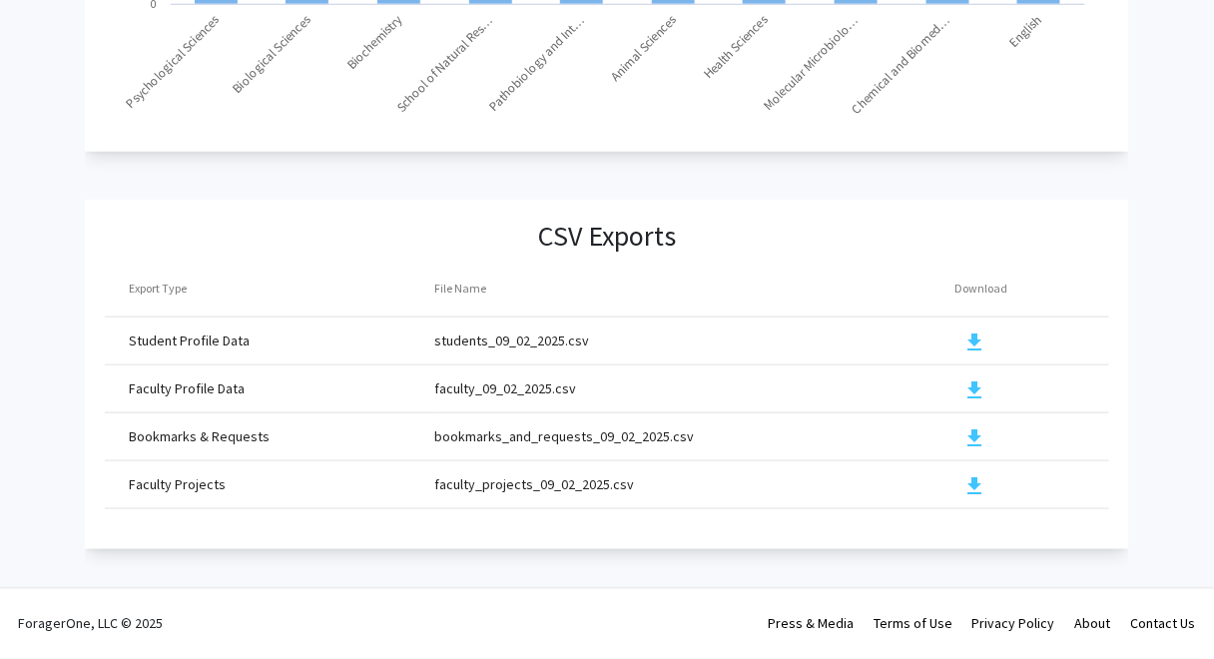
click at [975, 380] on mat-icon "download" at bounding box center [976, 391] width 24 height 24
